Goal: Task Accomplishment & Management: Manage account settings

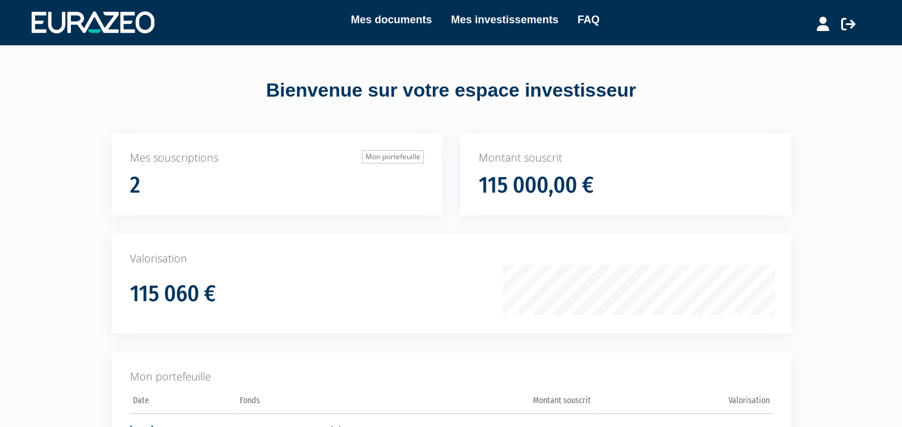
click at [206, 179] on div "2" at bounding box center [277, 185] width 294 height 25
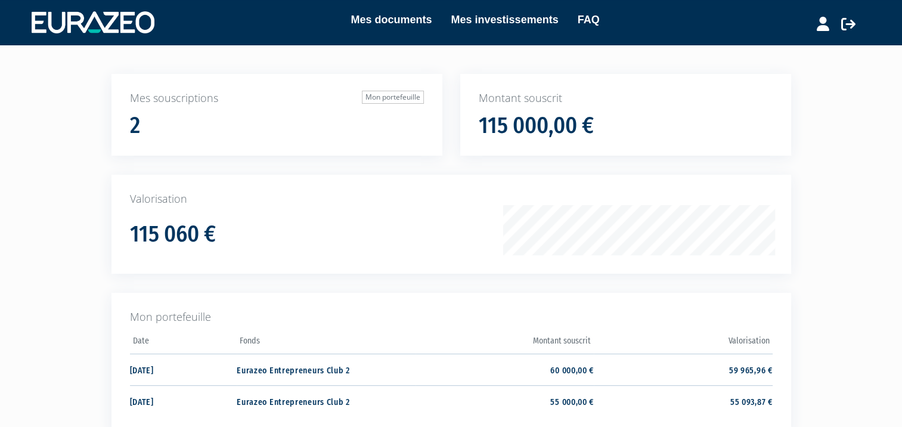
scroll to position [119, 0]
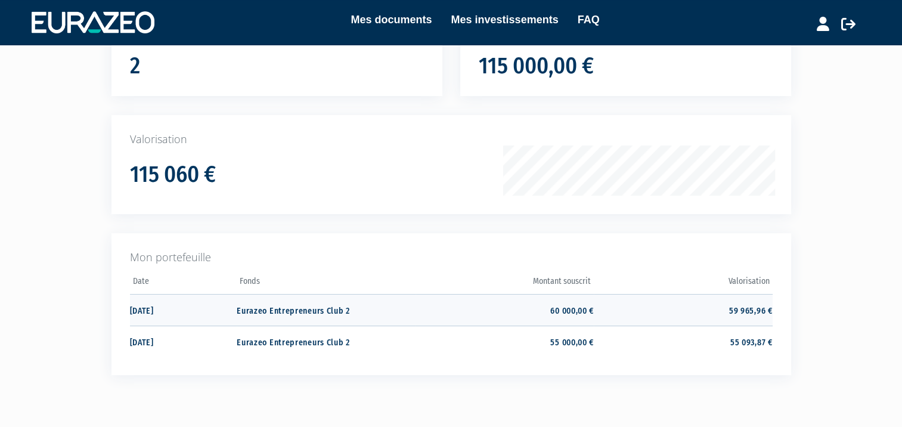
click at [594, 307] on td "59 965,96 €" at bounding box center [683, 310] width 178 height 32
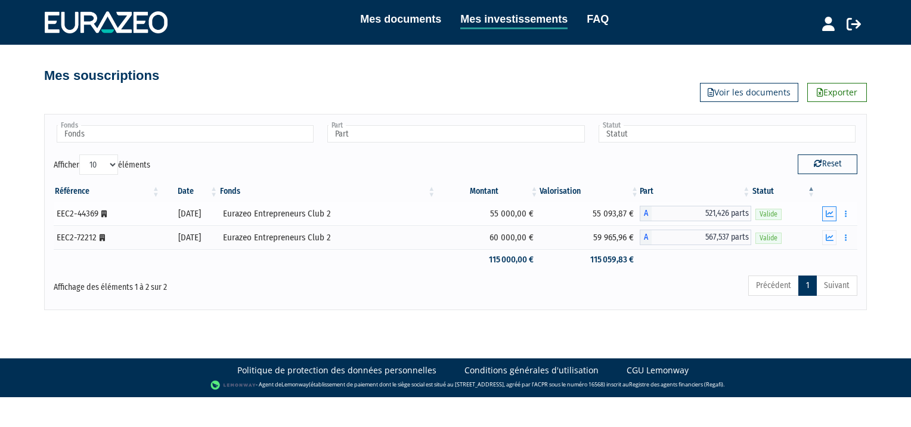
click at [831, 212] on icon "button" at bounding box center [830, 214] width 8 height 8
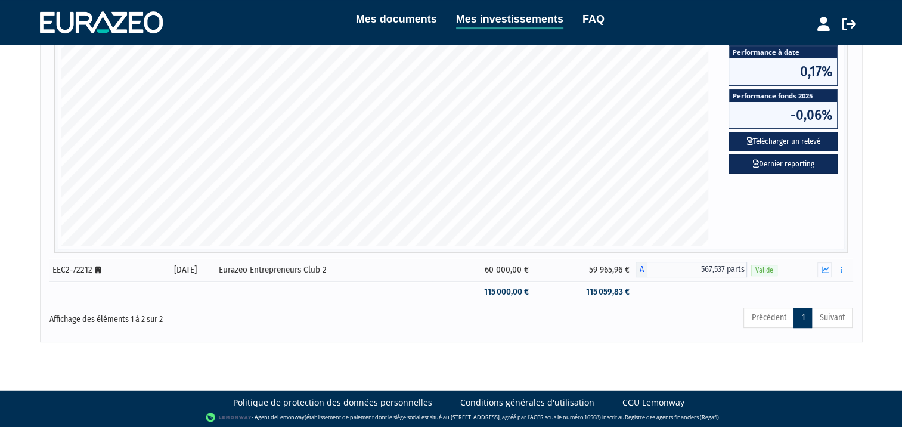
scroll to position [339, 0]
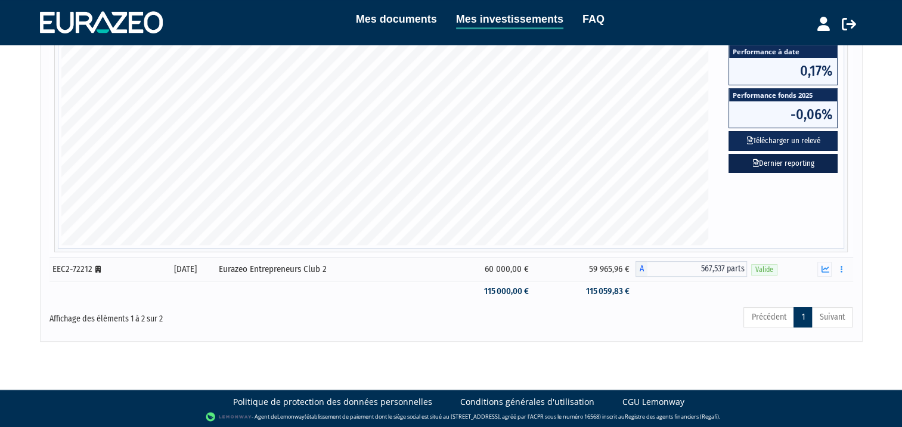
click at [787, 157] on link "Dernier reporting" at bounding box center [783, 164] width 109 height 20
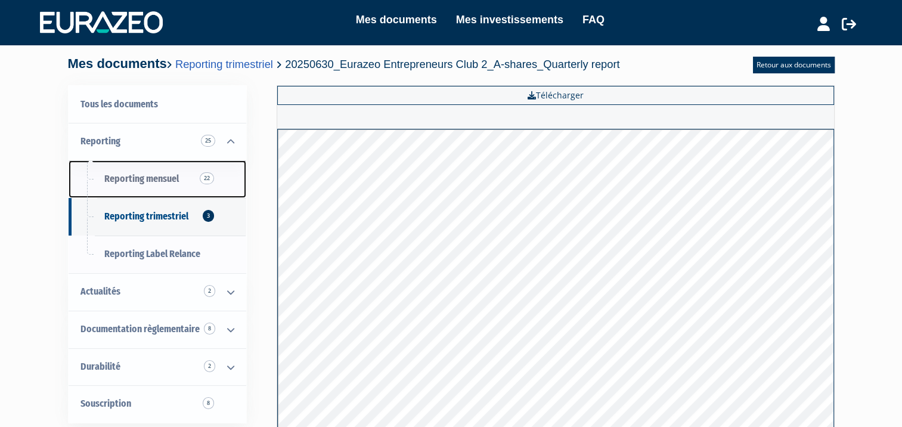
click at [200, 179] on span "22" at bounding box center [207, 178] width 14 height 12
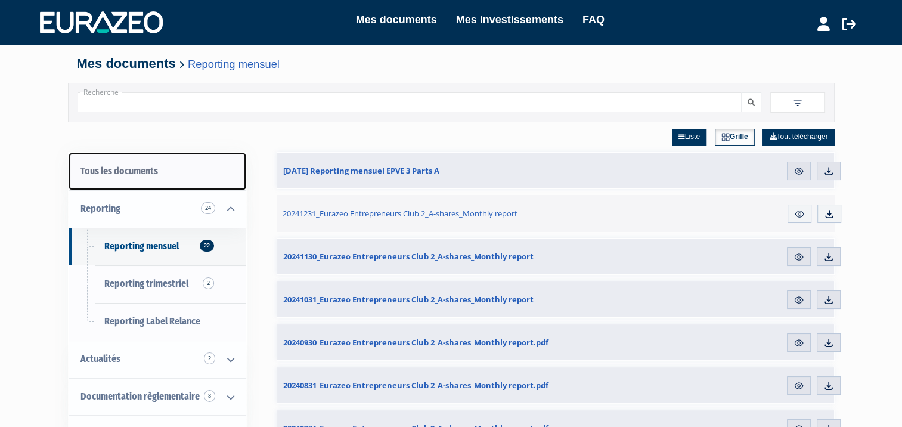
click at [112, 170] on link "Tous les documents" at bounding box center [158, 172] width 178 height 38
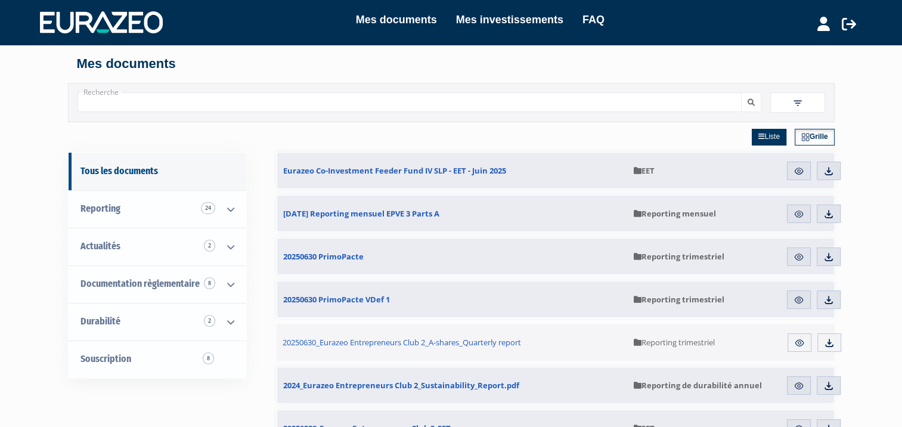
click at [107, 67] on h4 "Mes documents" at bounding box center [451, 64] width 749 height 14
click at [514, 15] on link "Mes investissements" at bounding box center [509, 19] width 107 height 17
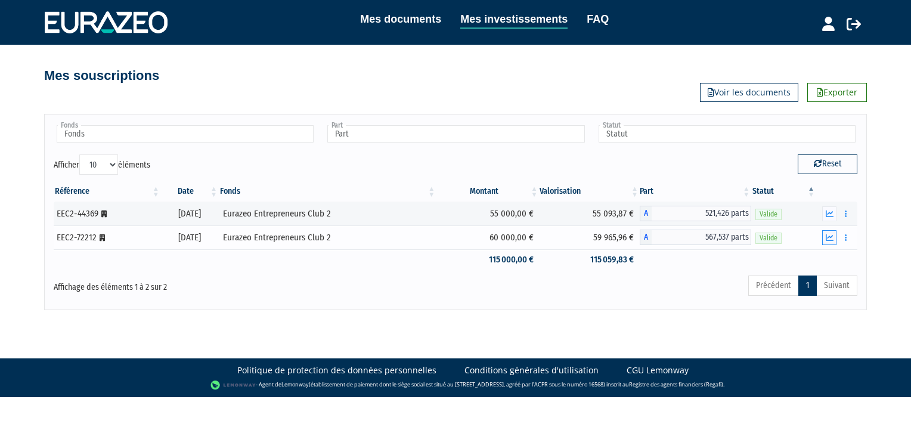
click at [829, 239] on icon "button" at bounding box center [830, 238] width 8 height 8
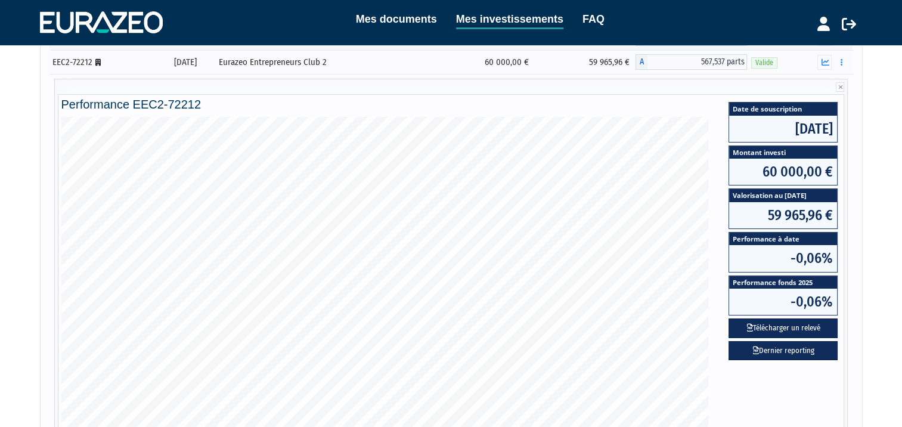
scroll to position [119, 0]
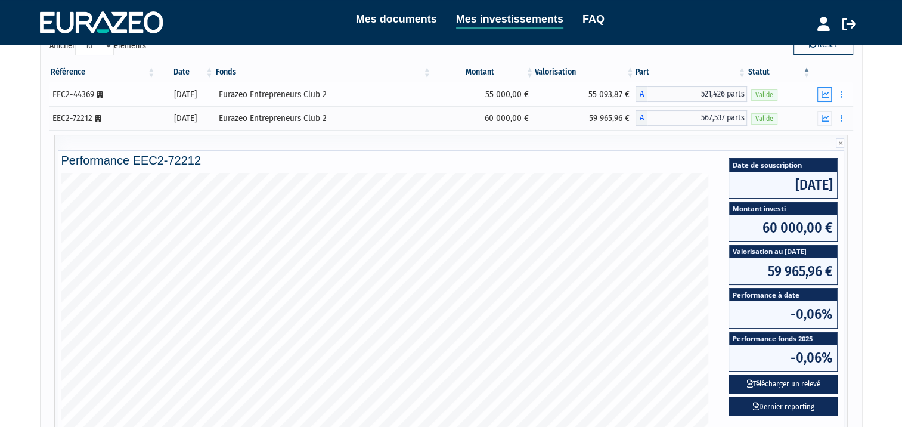
click at [824, 91] on icon "button" at bounding box center [825, 95] width 8 height 8
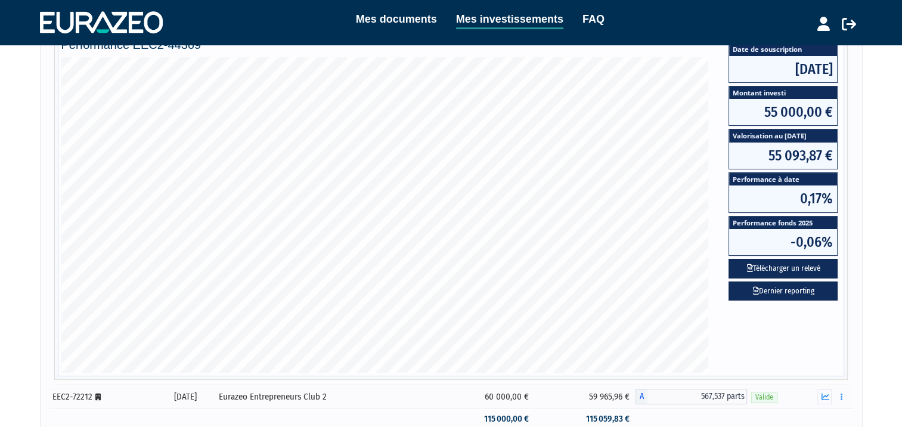
scroll to position [239, 0]
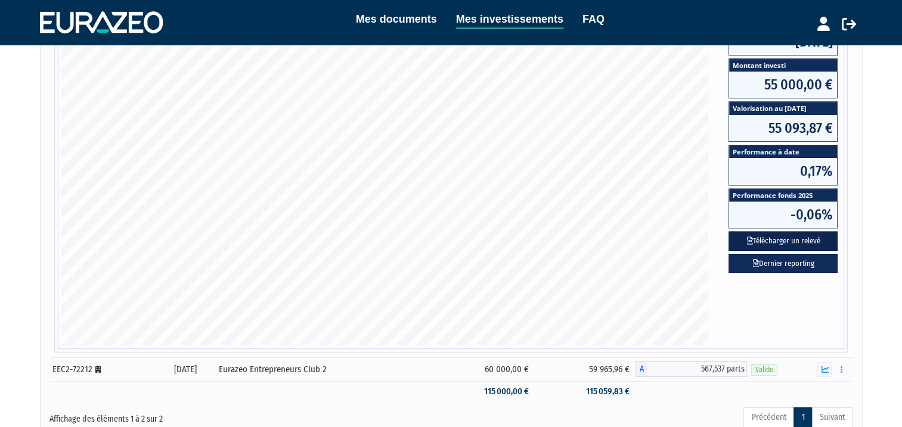
click at [793, 238] on button "Télécharger un relevé" at bounding box center [783, 241] width 109 height 20
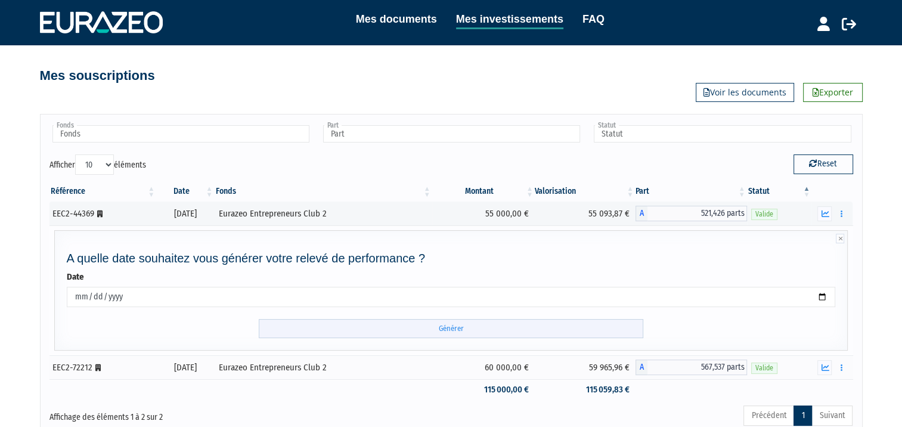
click at [403, 325] on input "Générer" at bounding box center [451, 329] width 385 height 20
click at [447, 327] on input "Générer" at bounding box center [451, 329] width 385 height 20
click at [829, 165] on button "Reset" at bounding box center [824, 163] width 60 height 19
type input "Fonds"
type input "Part"
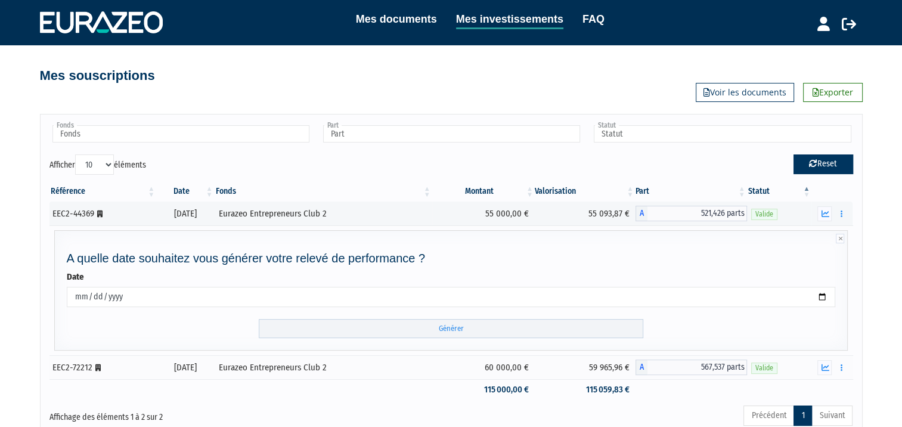
type input "Statut"
click at [843, 239] on icon at bounding box center [840, 239] width 8 height 10
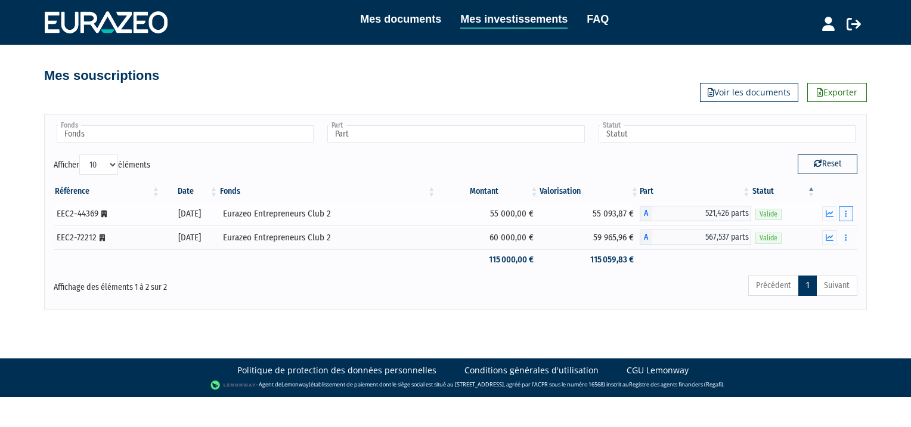
click at [852, 212] on button "button" at bounding box center [846, 213] width 14 height 15
click at [825, 234] on link "Documents" at bounding box center [820, 235] width 60 height 20
